Goal: Information Seeking & Learning: Learn about a topic

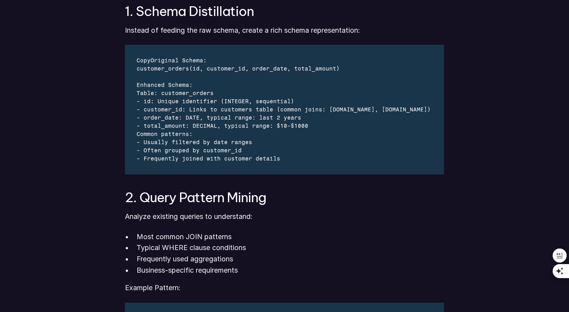
scroll to position [738, 0]
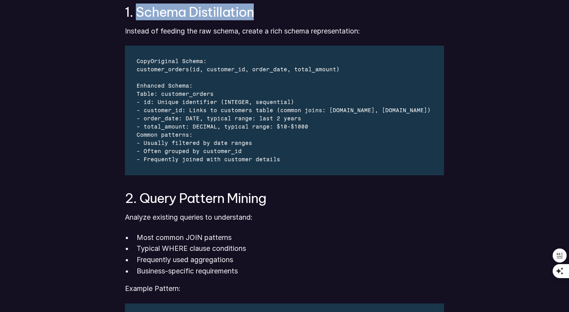
drag, startPoint x: 138, startPoint y: 12, endPoint x: 302, endPoint y: 17, distance: 163.4
click at [302, 17] on h3 "1. Schema Distillation" at bounding box center [284, 12] width 319 height 14
copy h3 "Schema Distillation"
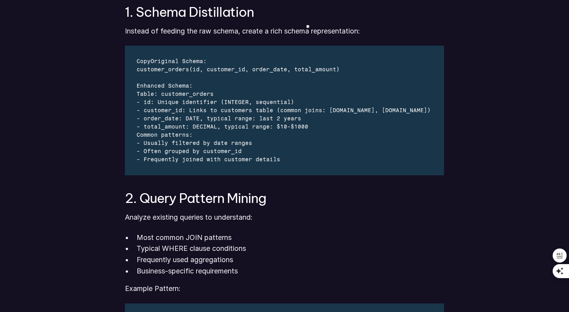
click at [179, 68] on div "customer_orders(id, customer_id, order_date, total_amount)" at bounding box center [284, 69] width 295 height 8
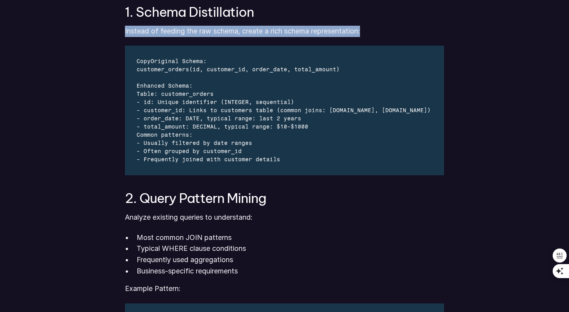
drag, startPoint x: 124, startPoint y: 27, endPoint x: 382, endPoint y: 28, distance: 258.7
copy p "Instead of feeding the raw schema, create a rich schema representation:"
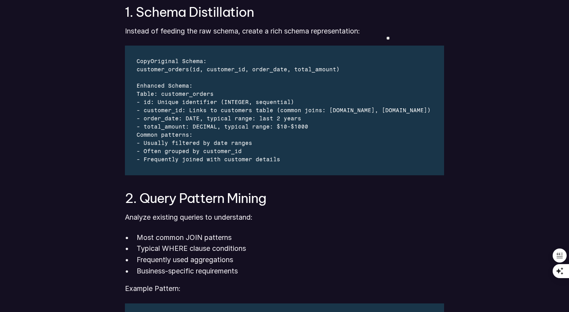
click at [436, 217] on p "Analyze existing queries to understand:" at bounding box center [284, 217] width 319 height 11
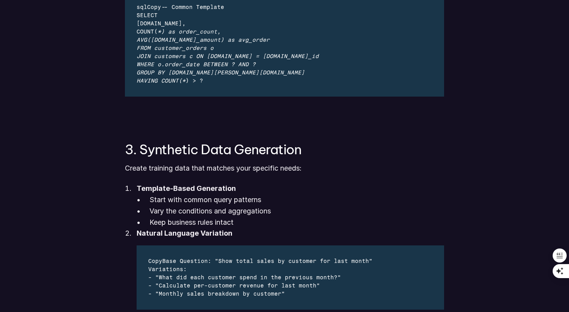
scroll to position [1052, 0]
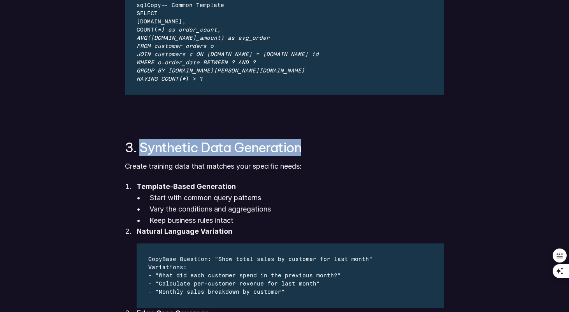
drag, startPoint x: 138, startPoint y: 143, endPoint x: 395, endPoint y: 154, distance: 257.0
click at [395, 154] on h3 "3. Synthetic Data Generation" at bounding box center [284, 147] width 319 height 14
copy h3 "Synthetic Data Generation"
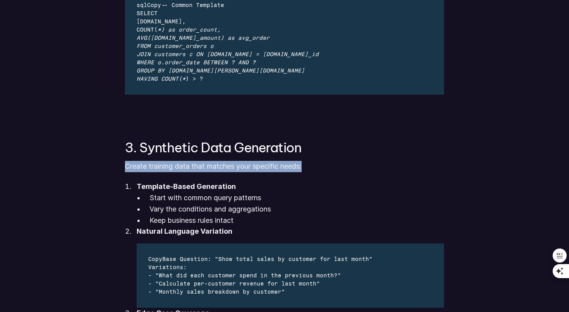
drag, startPoint x: 125, startPoint y: 162, endPoint x: 318, endPoint y: 164, distance: 192.5
click at [318, 164] on p "Create training data that matches your specific needs:" at bounding box center [284, 166] width 319 height 11
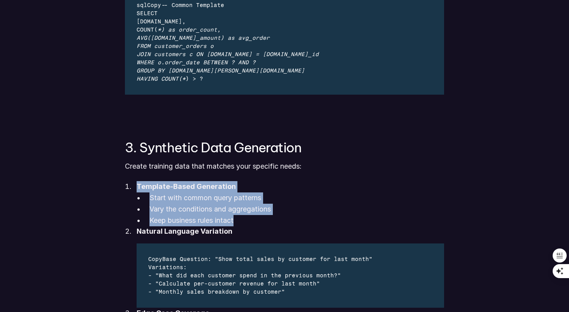
drag, startPoint x: 123, startPoint y: 181, endPoint x: 252, endPoint y: 224, distance: 135.4
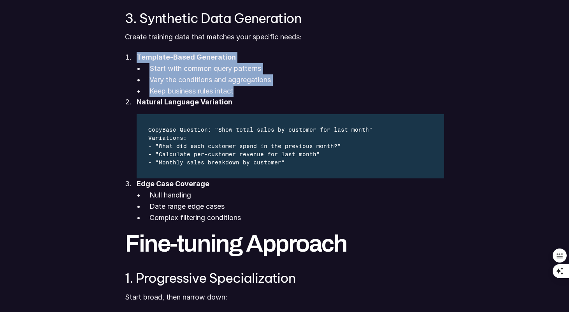
scroll to position [1181, 0]
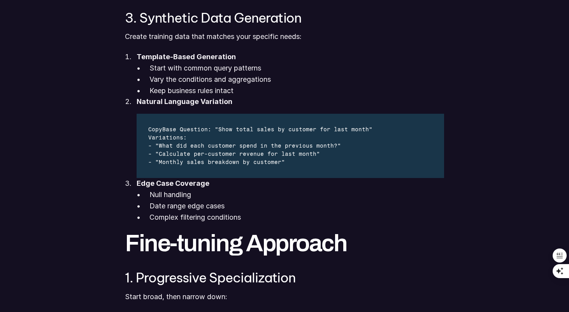
click at [252, 174] on div "CopyBase Question: "Show total sales by customer for last month" Variations: - …" at bounding box center [261, 146] width 248 height 64
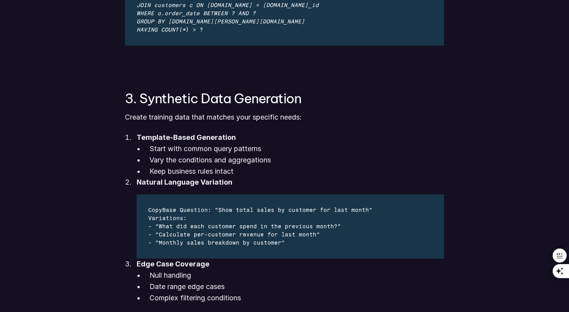
scroll to position [1103, 0]
